Goal: Navigation & Orientation: Go to known website

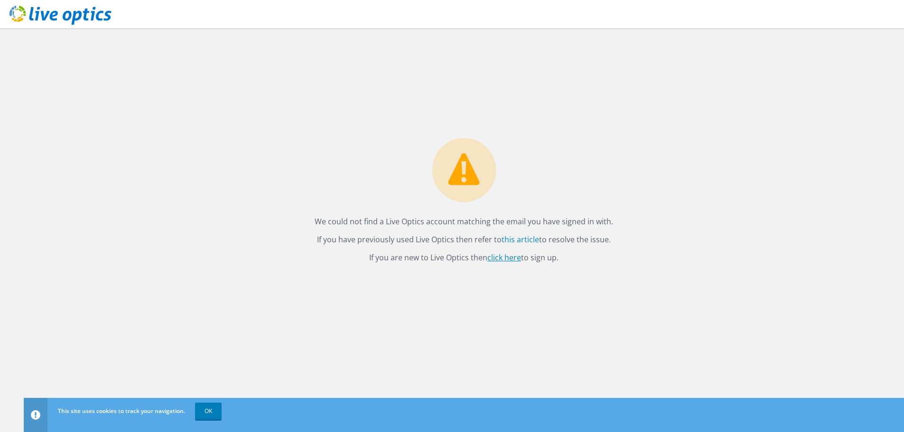
click at [502, 258] on link "click here" at bounding box center [504, 257] width 34 height 10
click at [204, 409] on link "OK" at bounding box center [208, 411] width 27 height 17
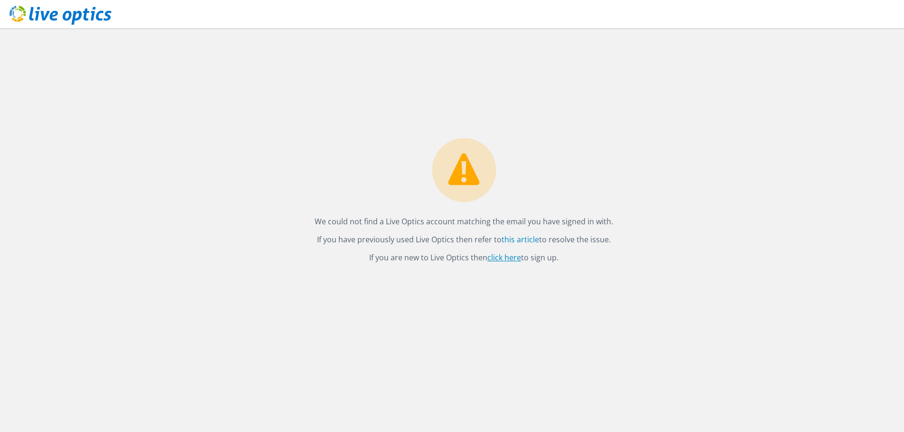
click at [514, 259] on link "click here" at bounding box center [504, 257] width 34 height 10
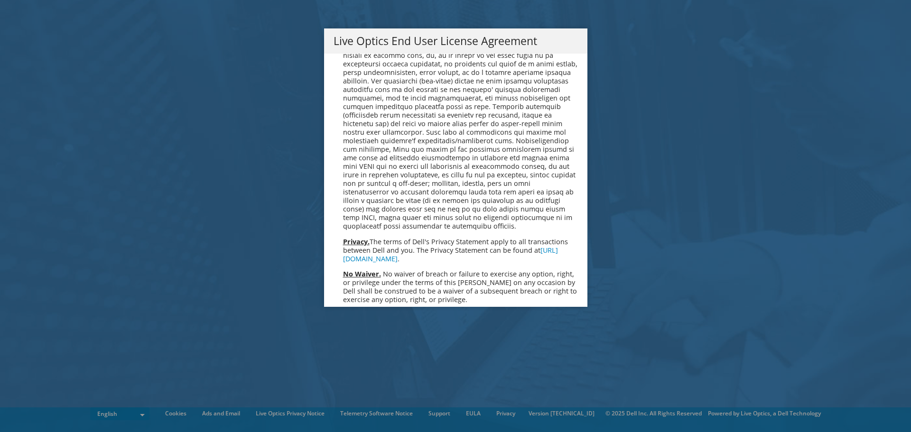
scroll to position [3589, 0]
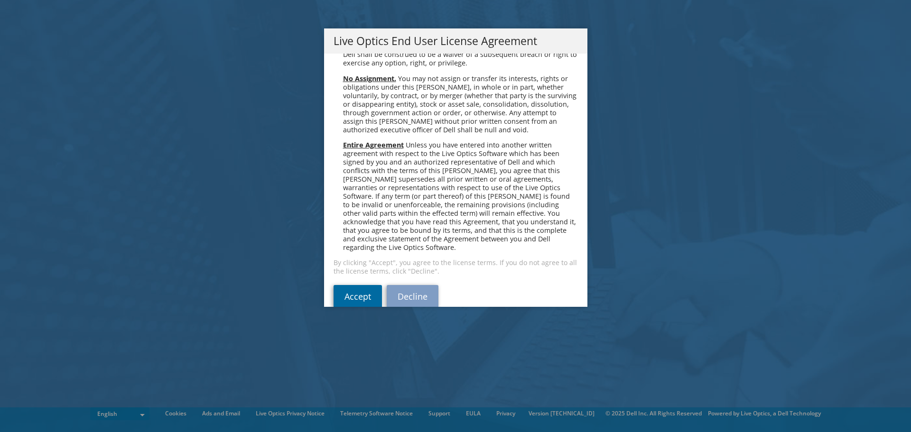
click at [355, 285] on link "Accept" at bounding box center [358, 296] width 48 height 23
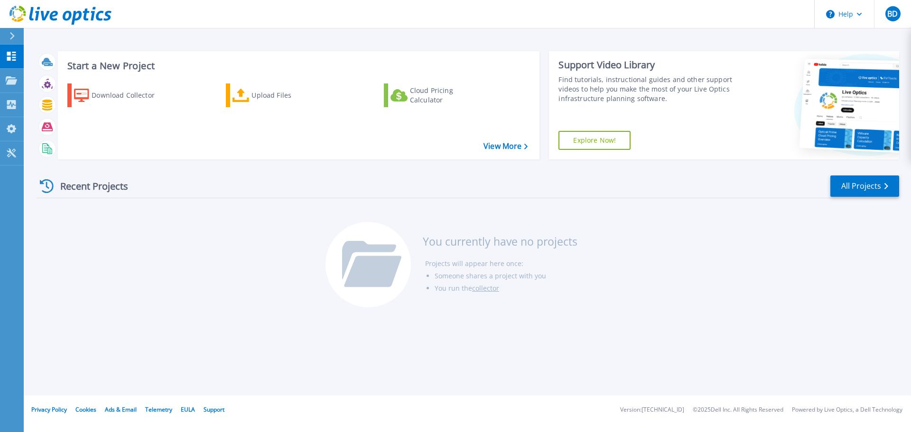
click at [10, 34] on icon at bounding box center [11, 36] width 5 height 8
click at [184, 254] on div "Recent Projects All Projects You currently have no projects Projects will appea…" at bounding box center [468, 242] width 863 height 150
